Goal: Transaction & Acquisition: Obtain resource

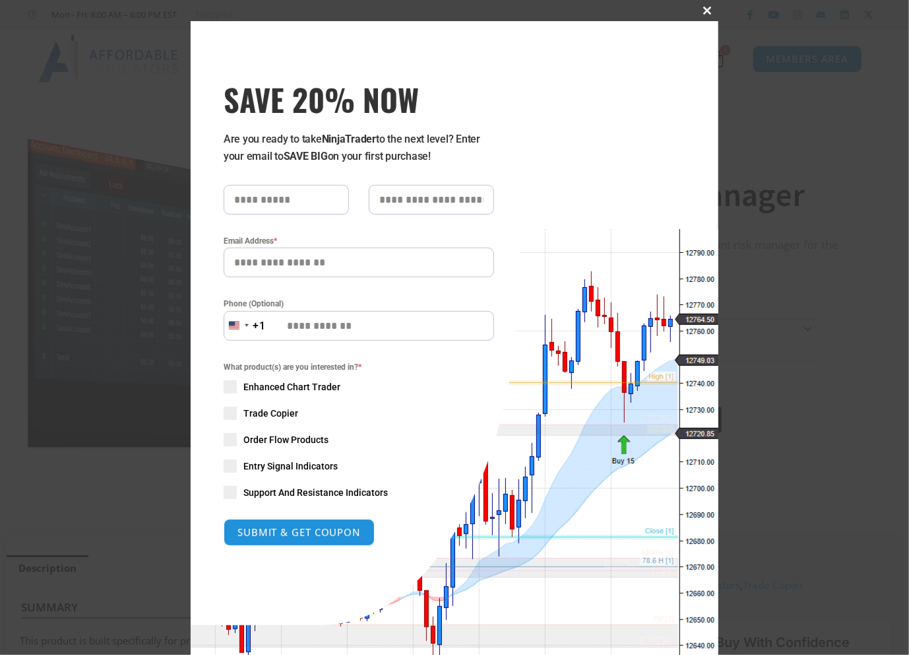
click at [699, 22] on div "Close this module SAVE 20% NOW Are you ready to take NinjaTrader to the next le…" at bounding box center [455, 351] width 528 height 661
click at [702, 15] on button "Close this module" at bounding box center [707, 10] width 21 height 21
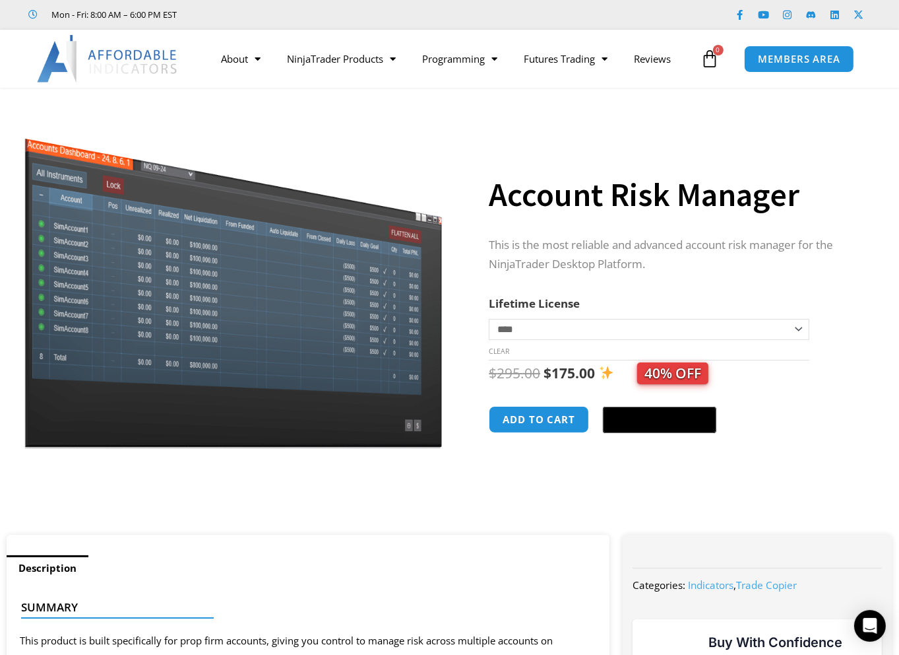
click at [742, 181] on h1 "Account Risk Manager" at bounding box center [677, 195] width 377 height 46
click at [743, 179] on h1 "Account Risk Manager" at bounding box center [677, 195] width 377 height 46
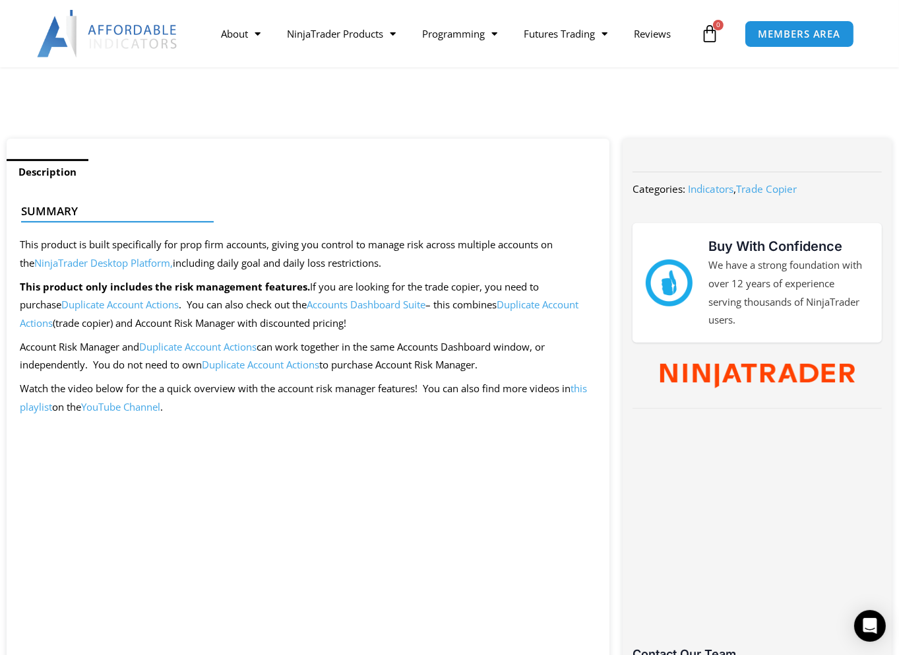
scroll to position [264, 0]
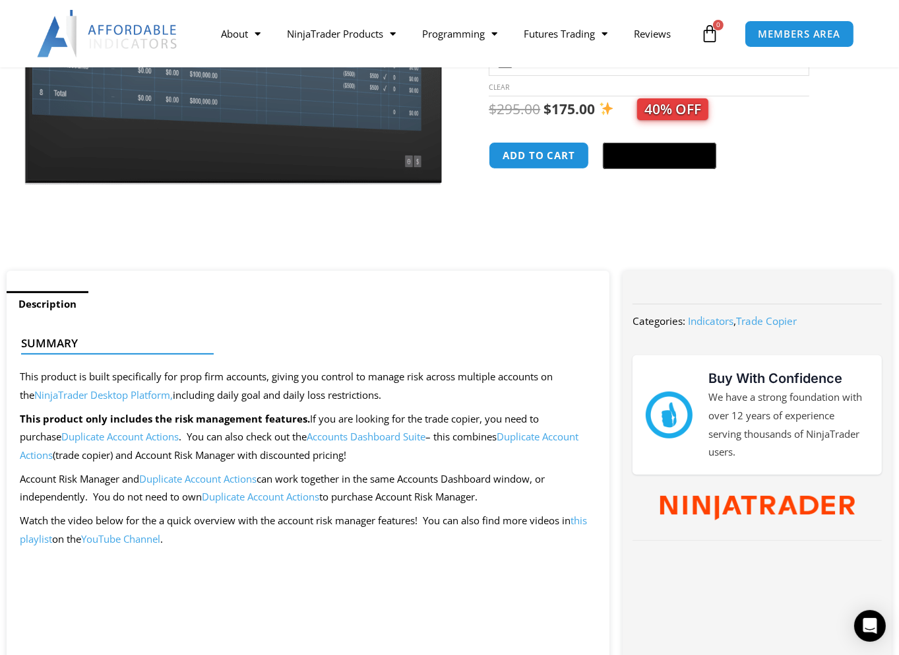
drag, startPoint x: 570, startPoint y: 350, endPoint x: 567, endPoint y: 358, distance: 7.7
click at [570, 350] on h4 "Summary" at bounding box center [302, 343] width 563 height 13
click at [106, 435] on link "Duplicate Account Actions" at bounding box center [119, 436] width 117 height 13
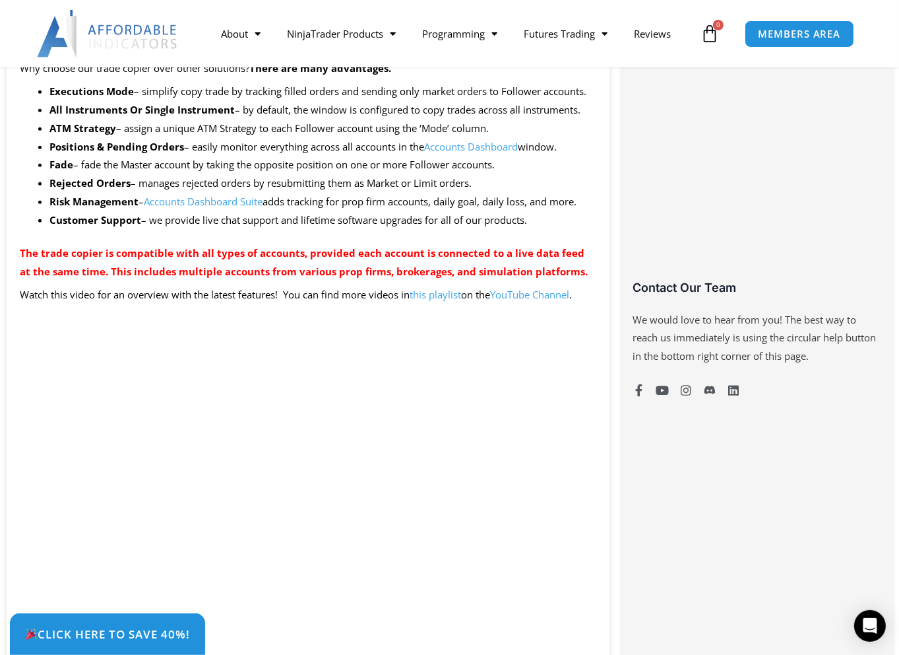
scroll to position [594, 0]
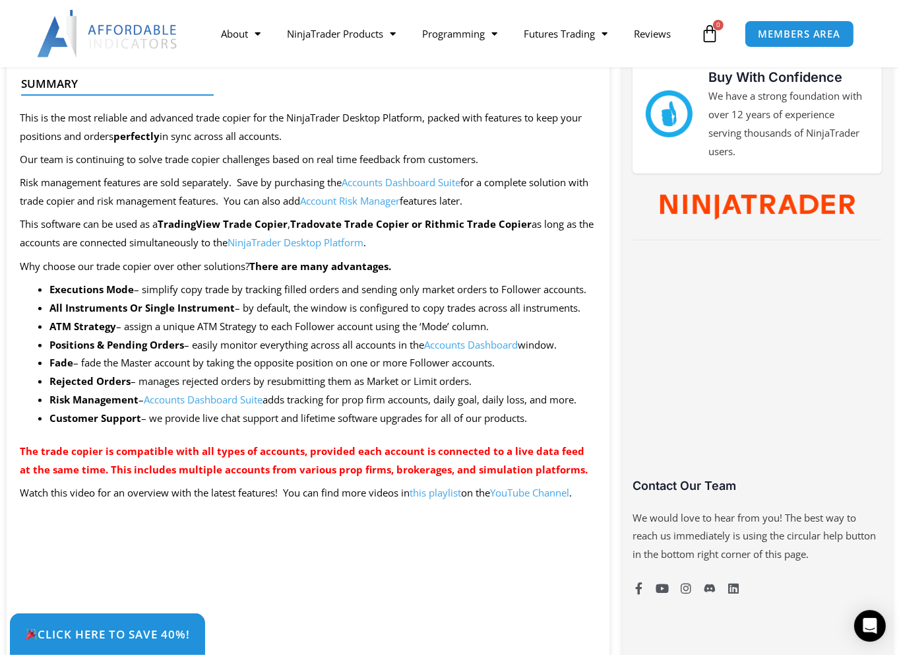
click at [354, 179] on p "Risk management features are sold separately. Save by purchasing the Accounts D…" at bounding box center [308, 192] width 577 height 37
click at [375, 182] on link "Accounts Dashboard Suite" at bounding box center [401, 182] width 119 height 13
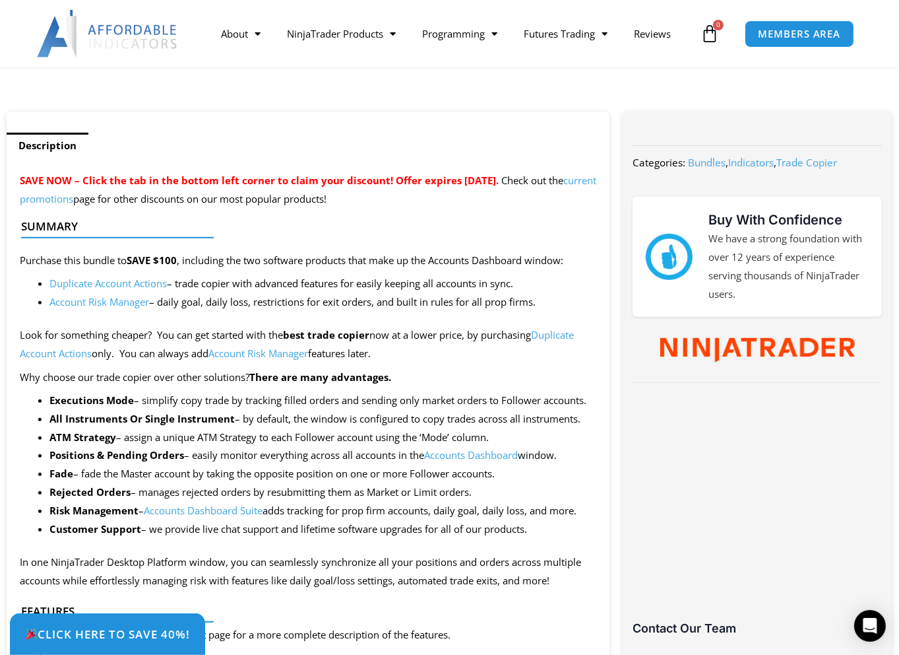
click at [497, 377] on p "Why choose our trade copier over other solutions? There are many advantages." at bounding box center [308, 377] width 577 height 18
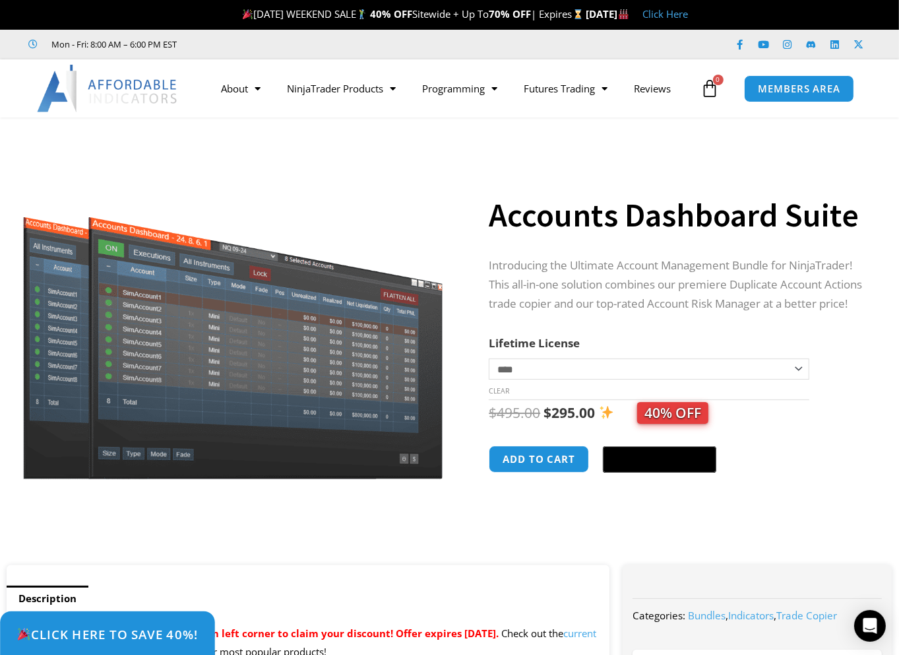
click at [113, 627] on span "Click Here to save 40%!" at bounding box center [106, 633] width 181 height 13
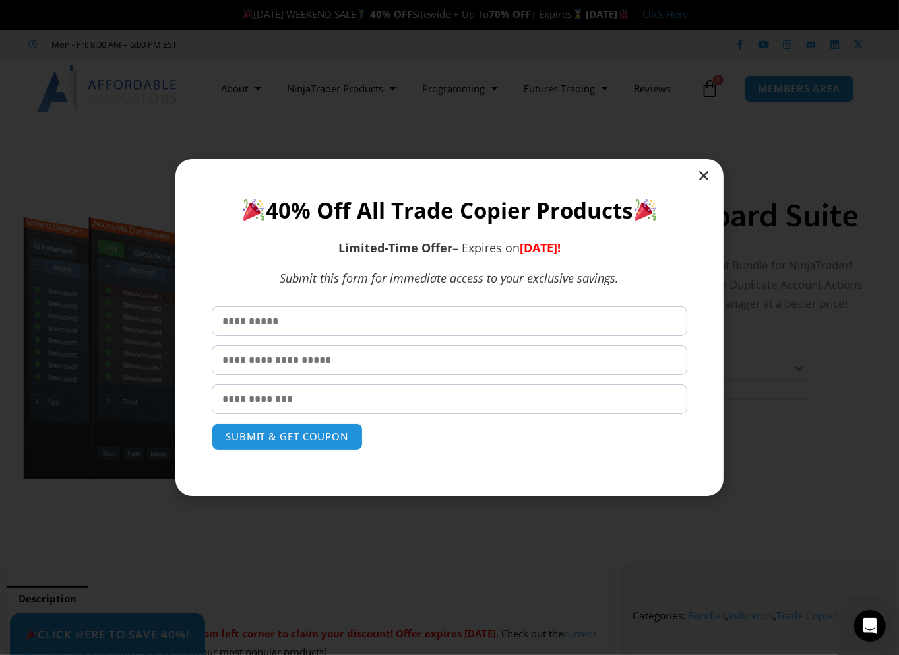
click at [305, 336] on form "SUBMIT & GET COUPON Please do not fill in this field." at bounding box center [450, 378] width 476 height 144
click at [313, 312] on input "text" at bounding box center [450, 321] width 476 height 30
type input "********"
type input "****"
type input "**********"
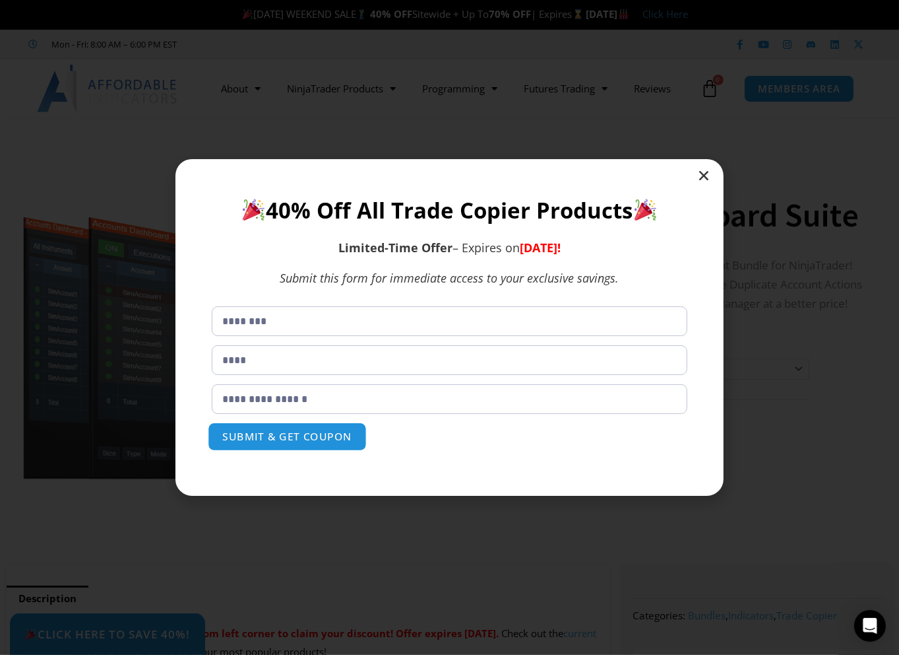
click at [309, 443] on button "SUBMIT & GET COUPON" at bounding box center [287, 436] width 159 height 28
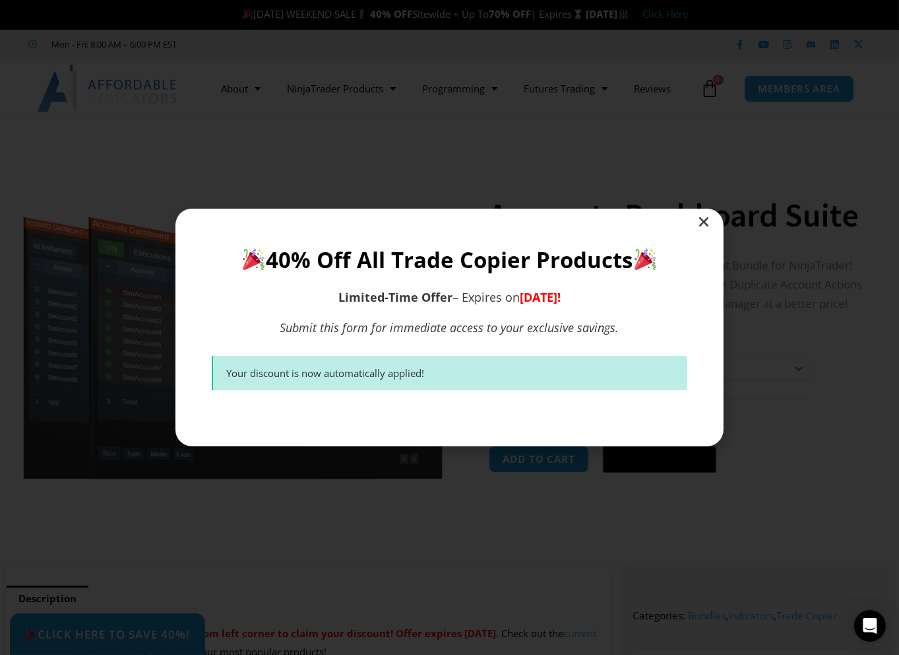
click at [703, 224] on icon "Close" at bounding box center [703, 221] width 13 height 13
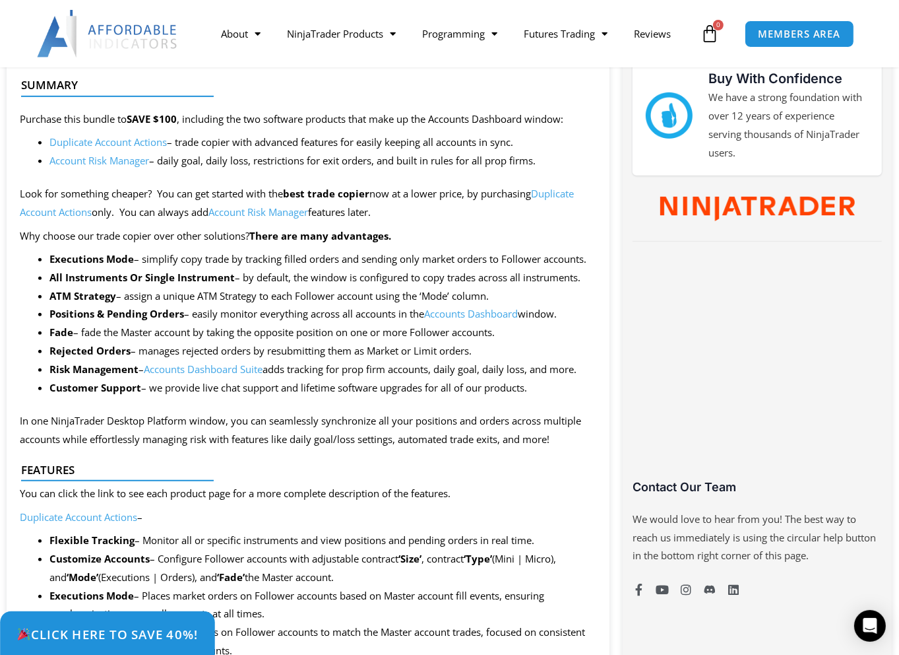
scroll to position [858, 0]
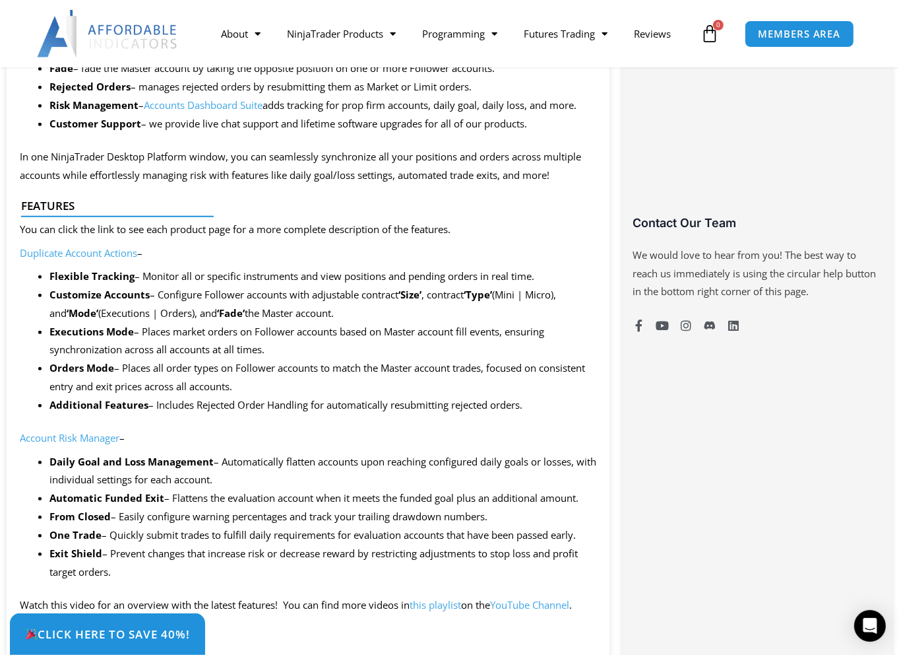
drag, startPoint x: 272, startPoint y: 395, endPoint x: 404, endPoint y: 410, distance: 132.1
click at [404, 360] on li "Executions Mode – Places market orders on Follower accounts based on Master acc…" at bounding box center [322, 341] width 547 height 37
click at [433, 360] on li "Executions Mode – Places market orders on Follower accounts based on Master acc…" at bounding box center [322, 341] width 547 height 37
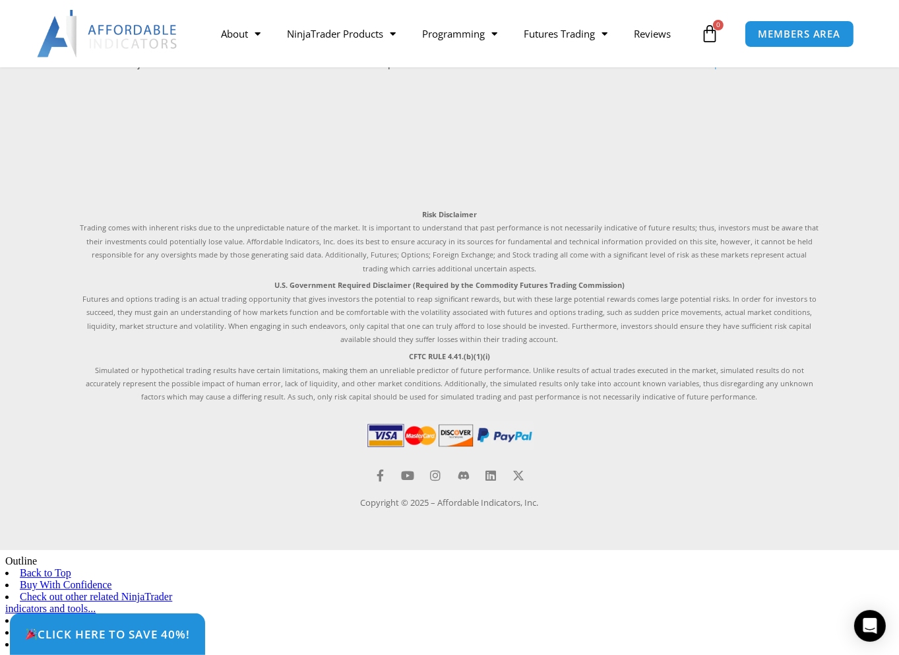
scroll to position [3014, 0]
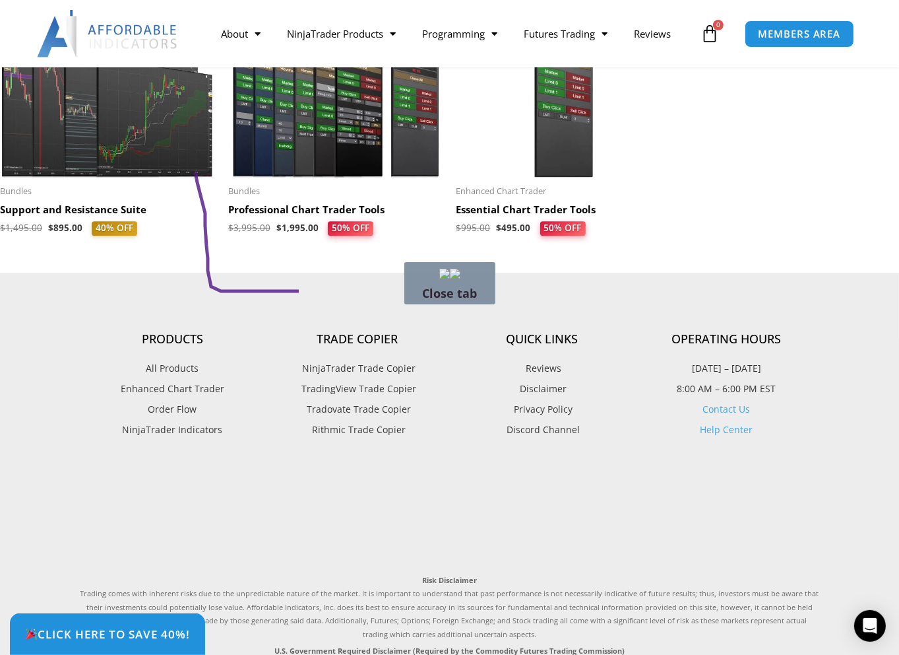
drag, startPoint x: 195, startPoint y: 167, endPoint x: 354, endPoint y: 291, distance: 201.2
